Goal: Answer question/provide support

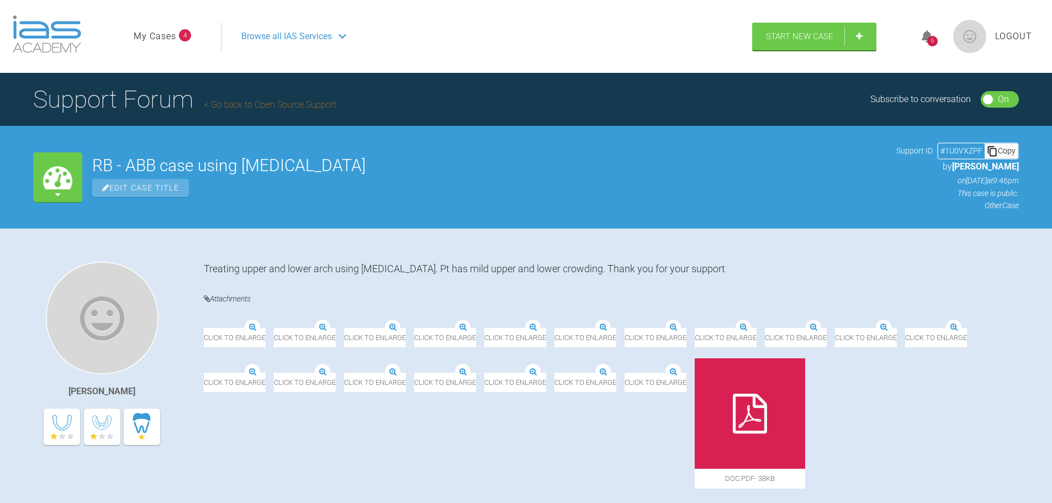
click at [998, 150] on div "Copy" at bounding box center [1001, 151] width 33 height 14
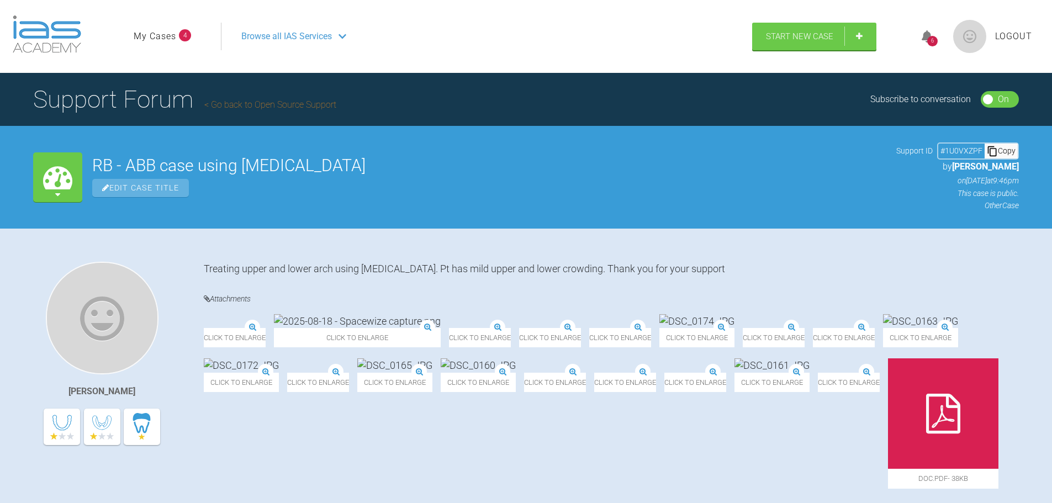
click at [922, 38] on div "6" at bounding box center [932, 37] width 41 height 26
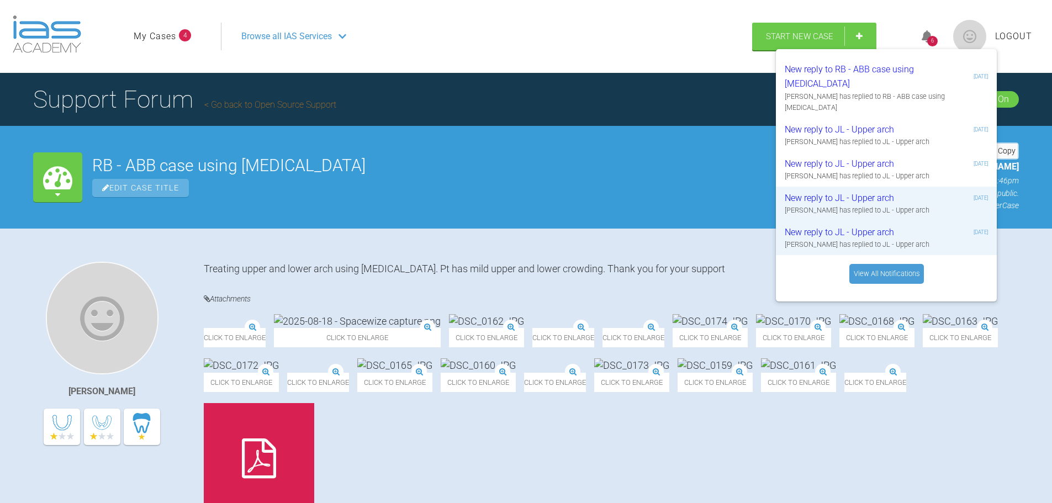
click at [1010, 384] on div "Click to enlarge Click to enlarge Click to enlarge Click to enlarge Click to en…" at bounding box center [611, 429] width 815 height 230
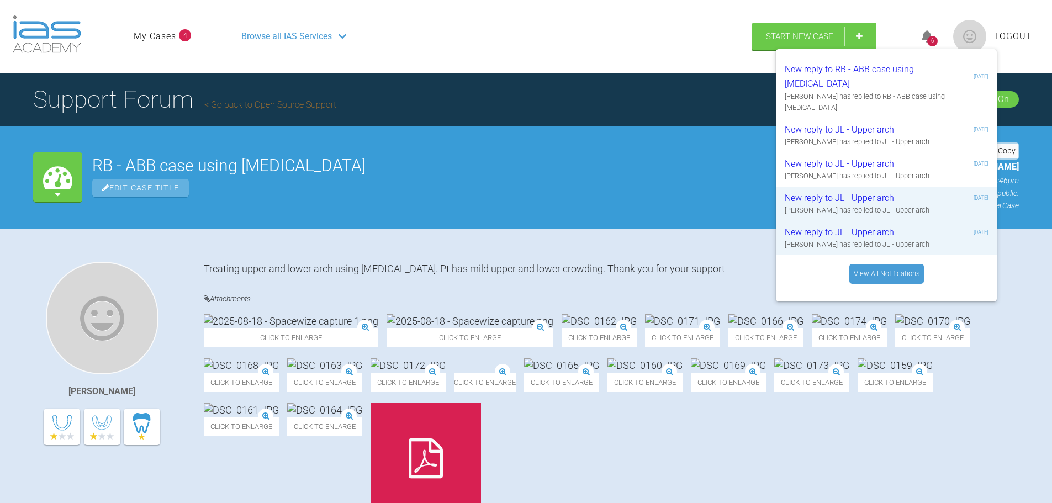
drag, startPoint x: 592, startPoint y: 103, endPoint x: 578, endPoint y: 102, distance: 13.3
click at [592, 103] on div "Support Forum Go back to Open Source Support Subscribe to conversation On Off" at bounding box center [526, 99] width 1052 height 53
click at [939, 36] on div "6" at bounding box center [932, 37] width 41 height 26
